Goal: Task Accomplishment & Management: Manage account settings

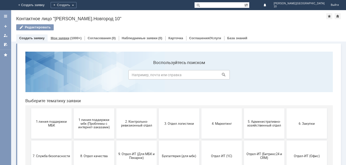
click at [65, 39] on link "Мои заявки" at bounding box center [60, 38] width 19 height 4
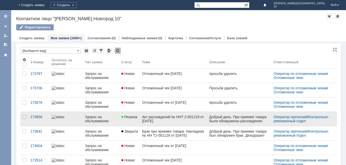
click at [171, 119] on div "Акт расхождений № ННТ 2-001129 от [DATE]" at bounding box center [173, 119] width 63 height 8
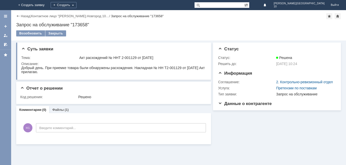
click at [120, 30] on div "Назад | Контактное лицо "[PERSON_NAME].Новгород 10… / Запрос на обслуживание "1…" at bounding box center [178, 25] width 335 height 30
click at [57, 34] on div "Закрыть" at bounding box center [55, 33] width 21 height 6
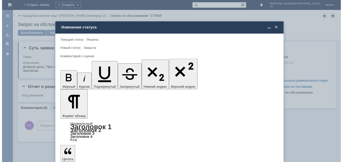
scroll to position [19, 0]
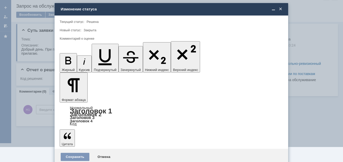
click at [87, 151] on span "5 - Отлично" at bounding box center [171, 150] width 217 height 4
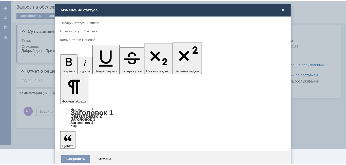
scroll to position [0, 0]
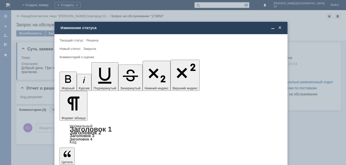
type input "5 - Отлично"
